Goal: Navigation & Orientation: Find specific page/section

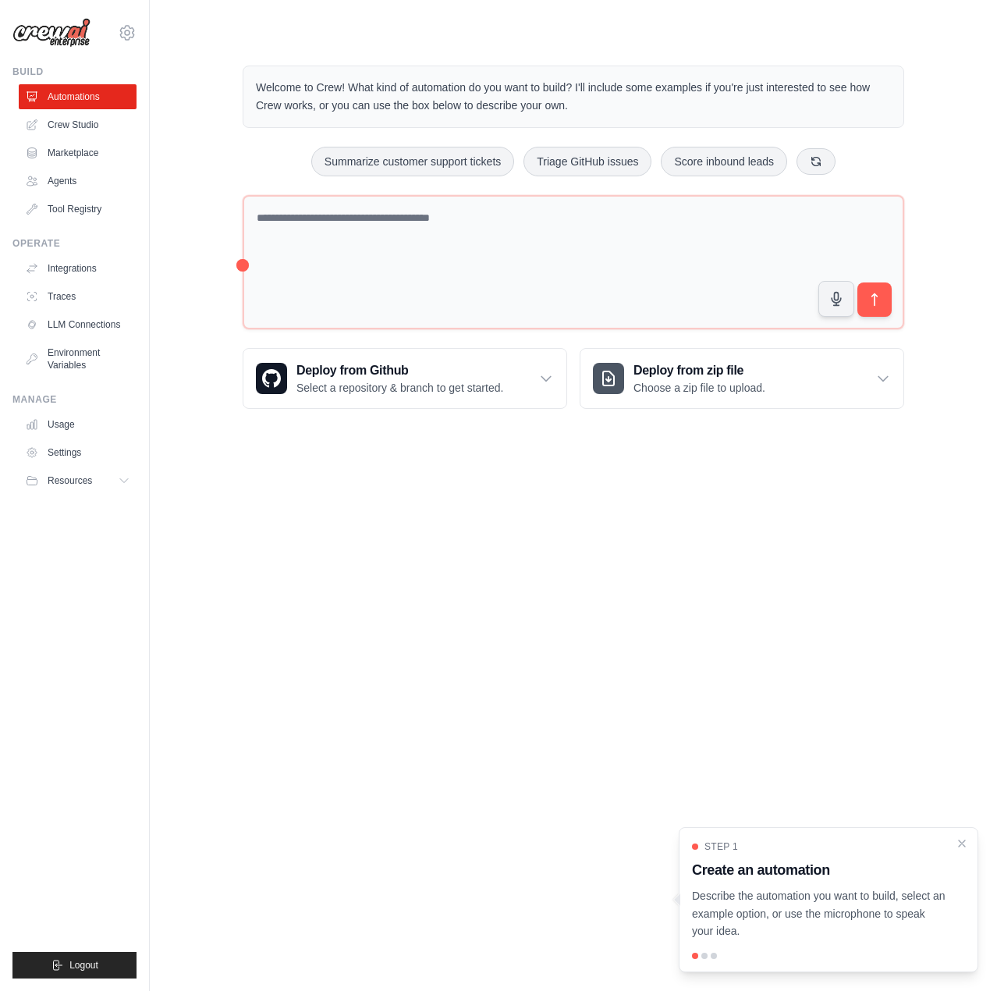
click at [553, 440] on main "Welcome to Crew! What kind of automation do you want to build? I'll include som…" at bounding box center [573, 224] width 847 height 449
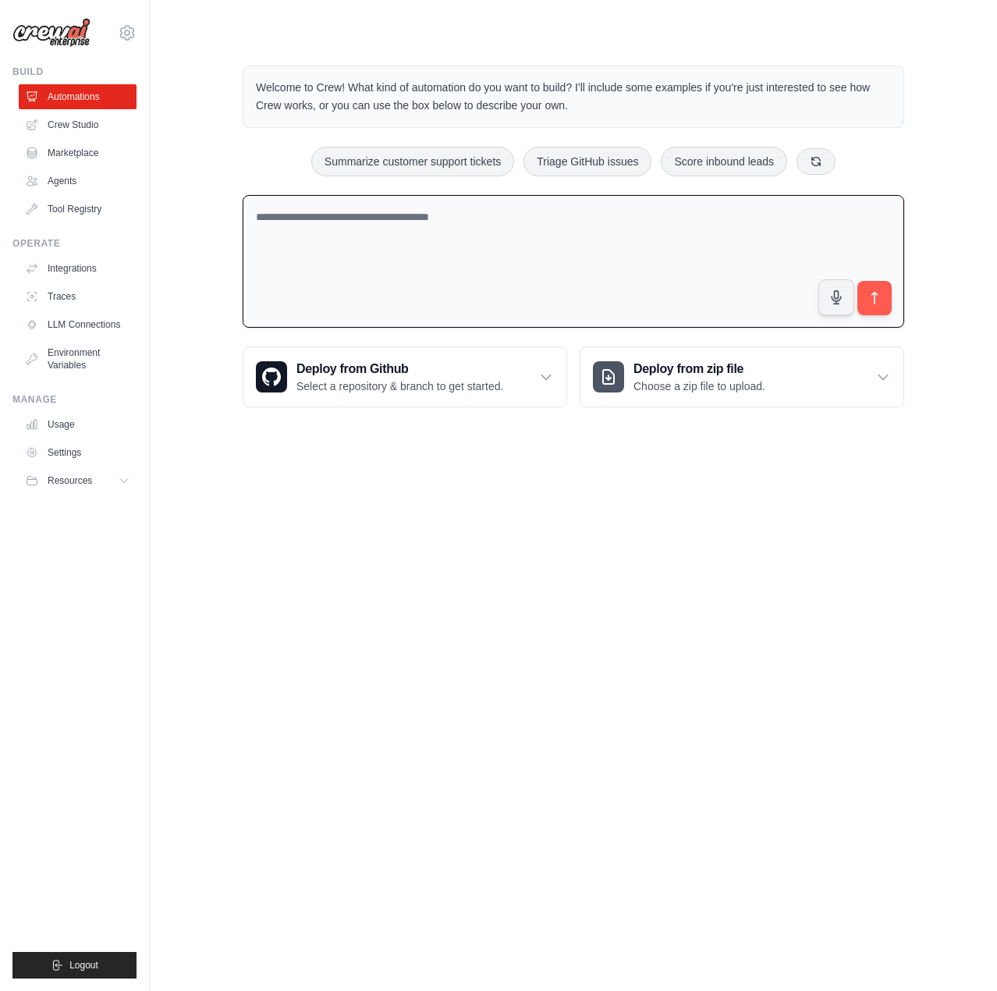
click at [499, 276] on textarea at bounding box center [574, 261] width 662 height 133
click at [573, 463] on body "[EMAIL_ADDRESS][DOMAIN_NAME] Settings Build Automations Crew Studio" at bounding box center [498, 495] width 997 height 991
click at [101, 127] on link "Crew Studio" at bounding box center [79, 124] width 118 height 25
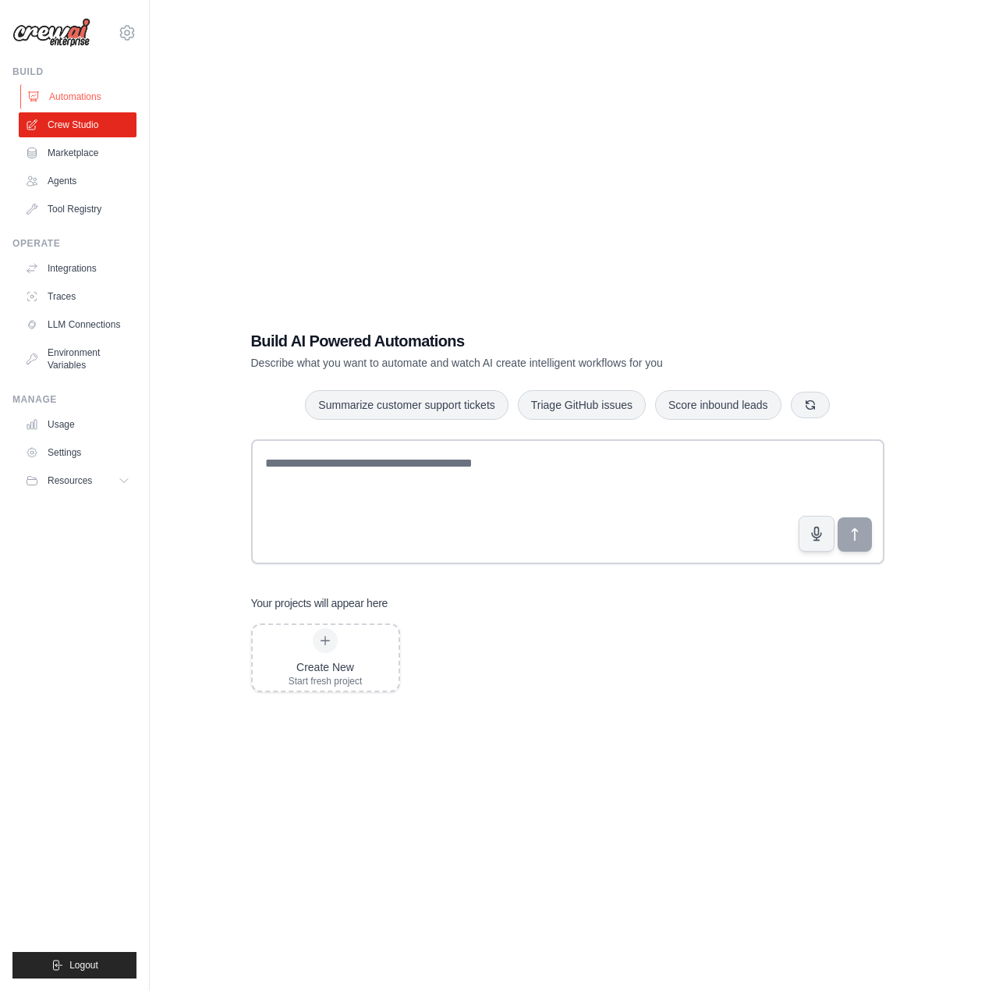
click at [108, 99] on link "Automations" at bounding box center [79, 96] width 118 height 25
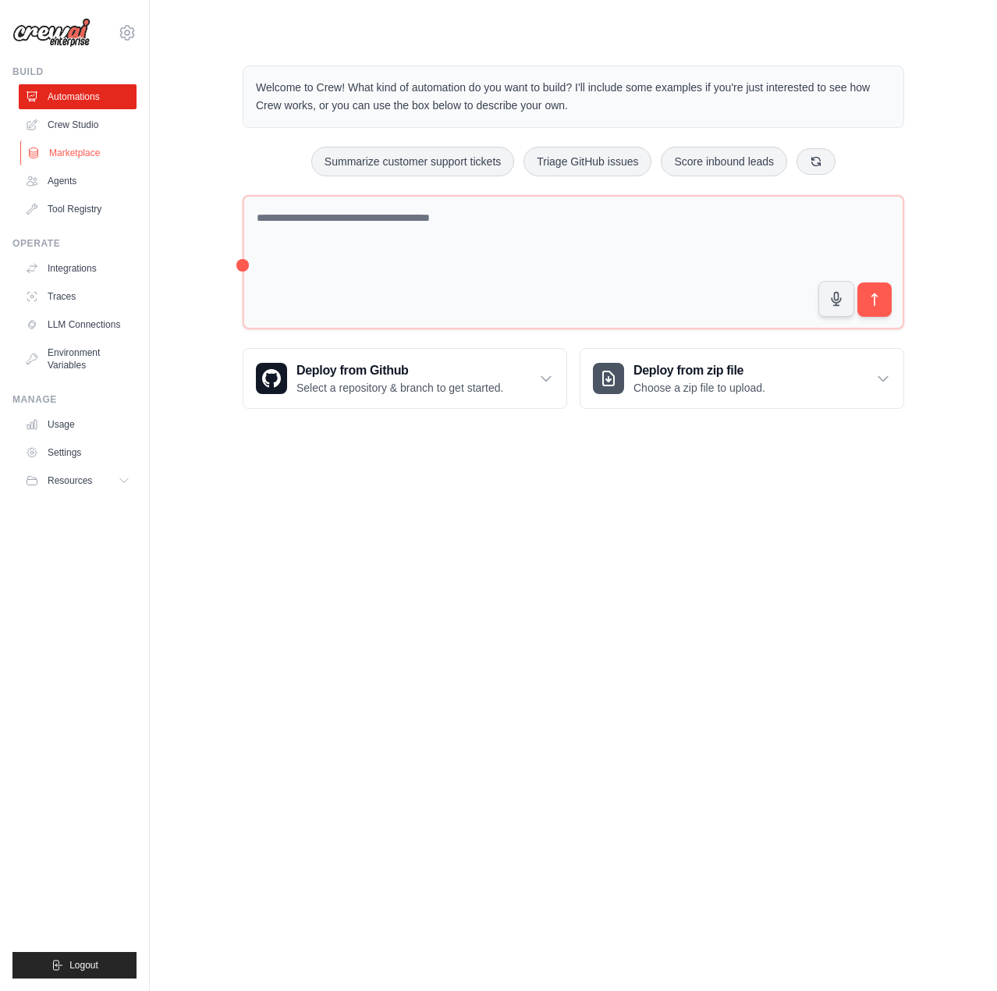
click at [104, 147] on link "Marketplace" at bounding box center [79, 152] width 118 height 25
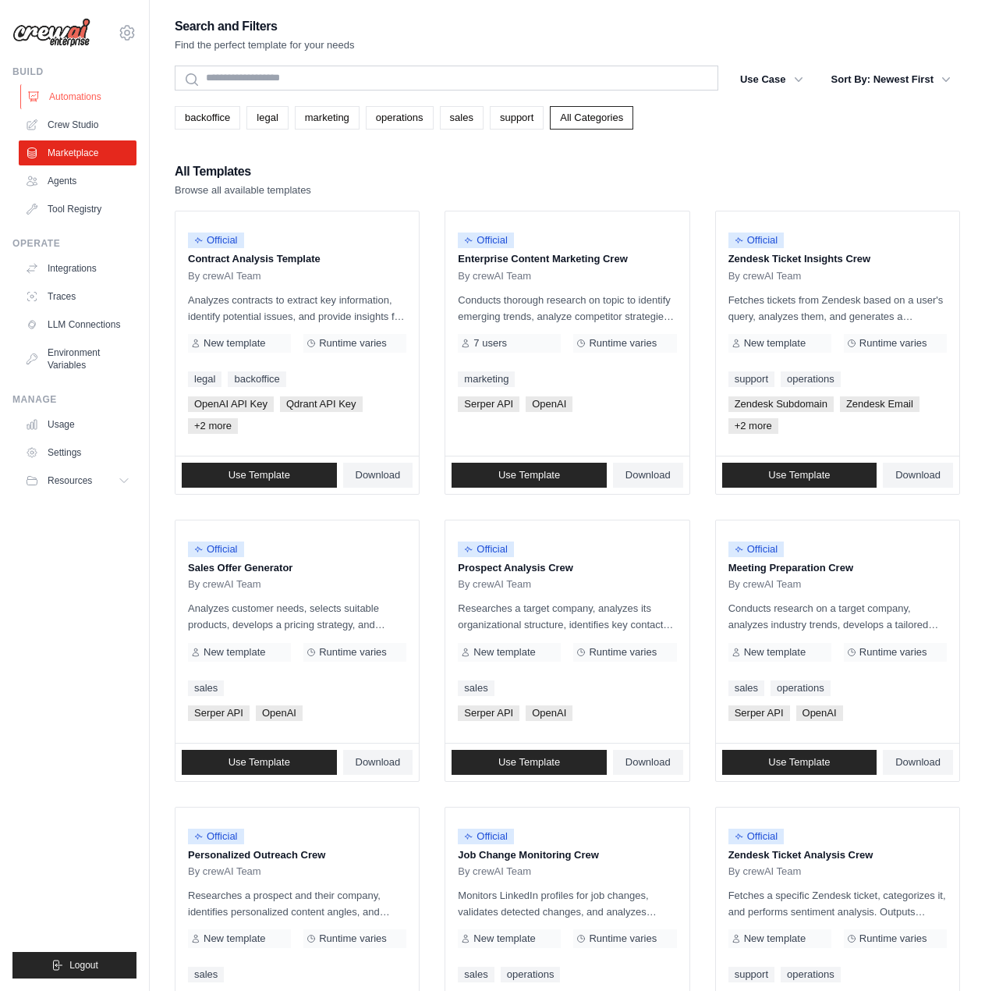
click at [77, 97] on link "Automations" at bounding box center [79, 96] width 118 height 25
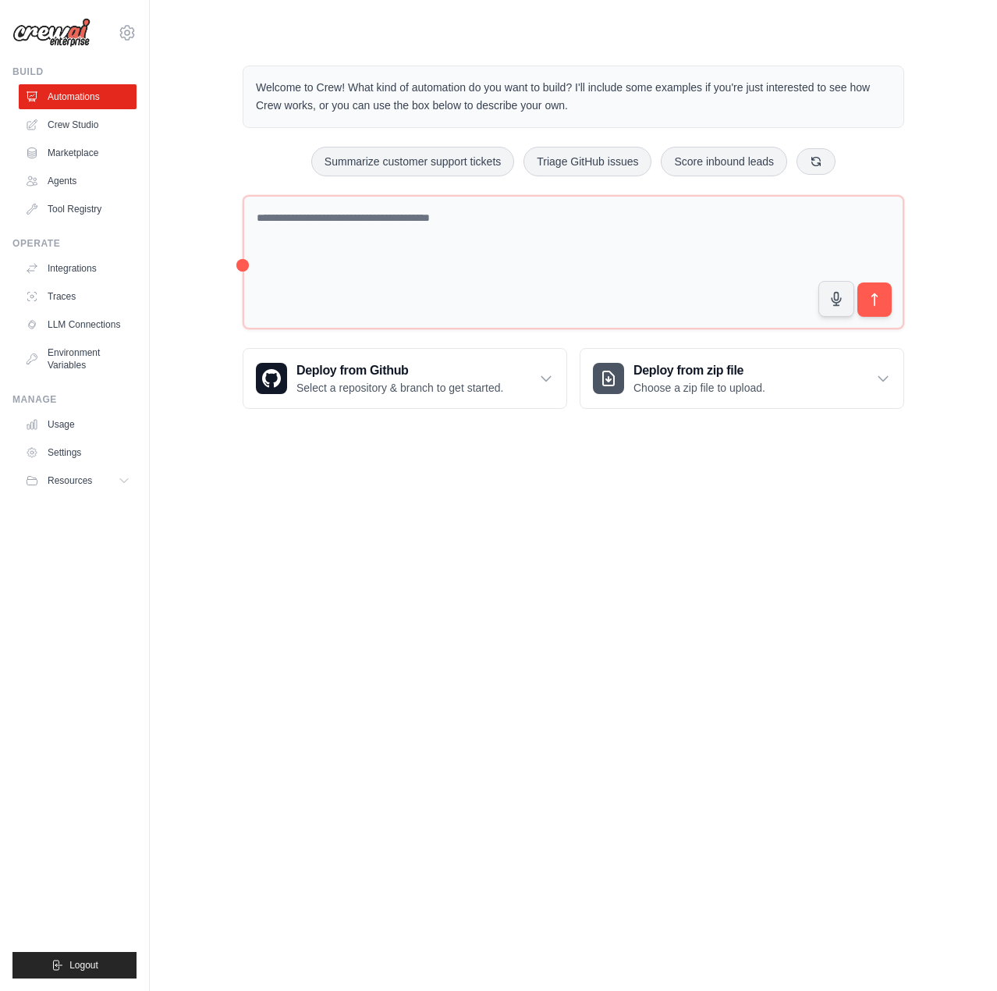
click at [328, 538] on body "[EMAIL_ADDRESS][DOMAIN_NAME] Settings Build Automations Crew Studio" at bounding box center [498, 495] width 997 height 991
click at [120, 45] on div "[EMAIL_ADDRESS][DOMAIN_NAME] Settings" at bounding box center [74, 25] width 124 height 50
click at [132, 38] on icon at bounding box center [127, 32] width 14 height 13
click at [66, 94] on link "Automations" at bounding box center [79, 96] width 118 height 25
